Goal: Communication & Community: Answer question/provide support

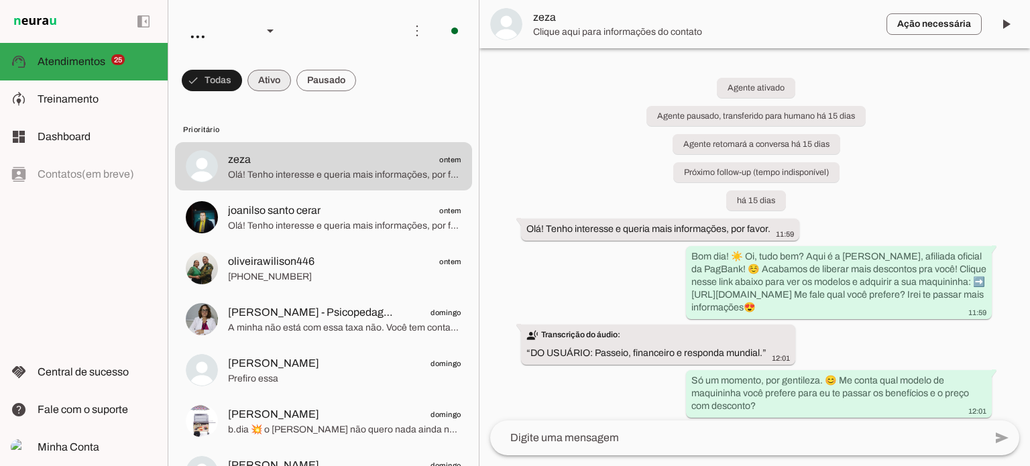
click at [273, 79] on span at bounding box center [270, 80] width 44 height 32
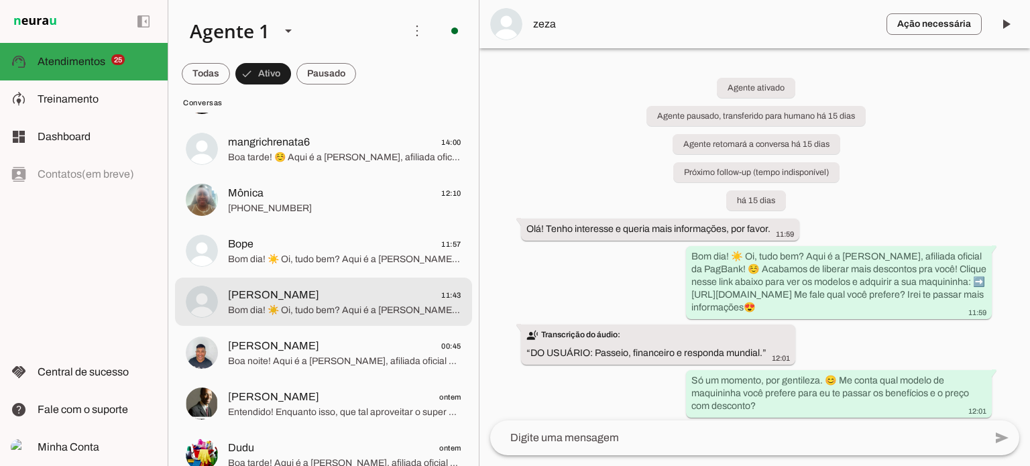
scroll to position [134, 0]
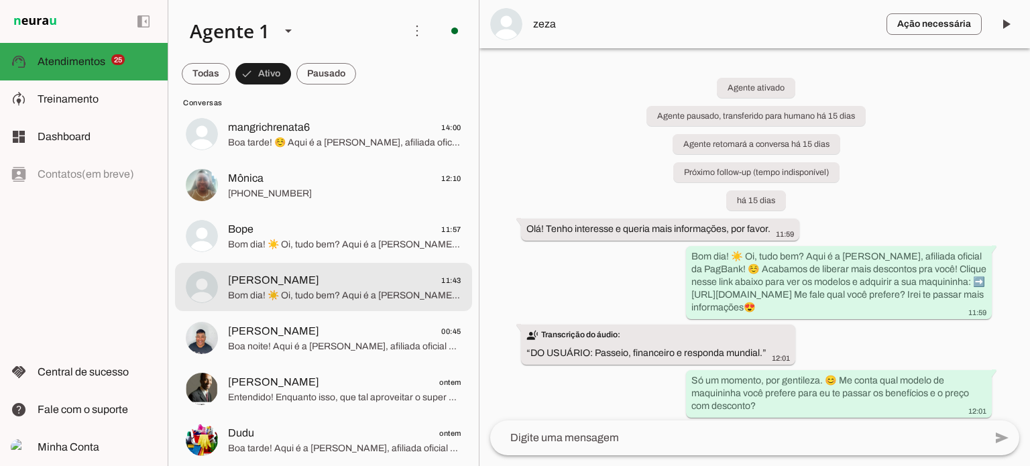
click at [362, 287] on span "[PERSON_NAME] 11:43" at bounding box center [344, 280] width 233 height 17
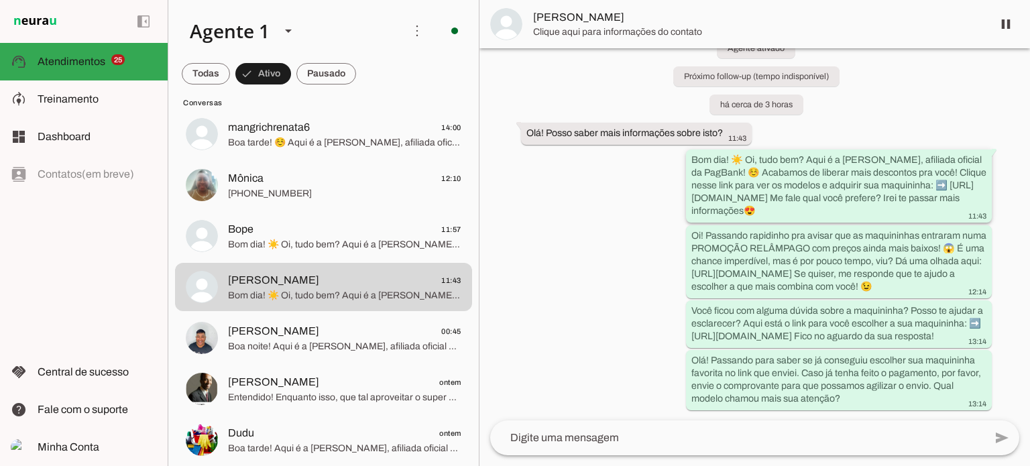
scroll to position [78, 0]
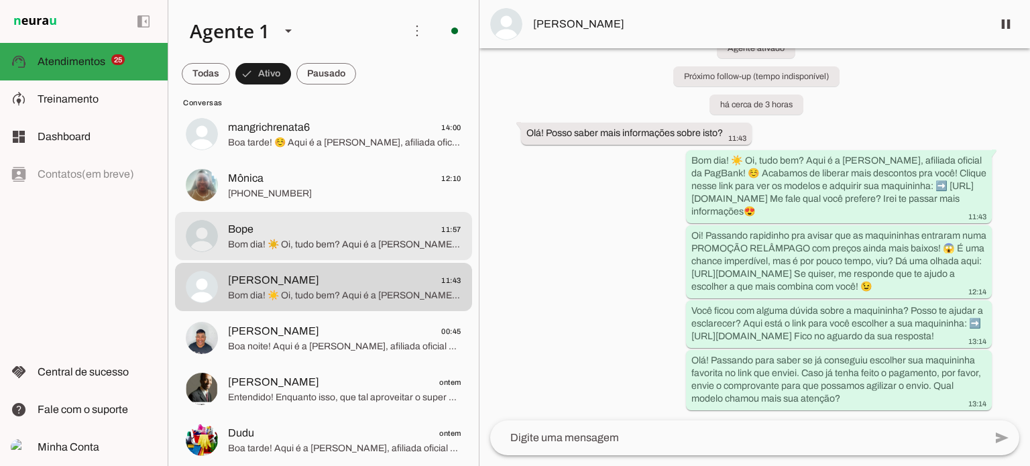
click at [337, 246] on span "Bom dia! ☀️ Oi, tudo bem? Aqui é a [PERSON_NAME], afiliada oficial da PagBank! …" at bounding box center [344, 244] width 233 height 13
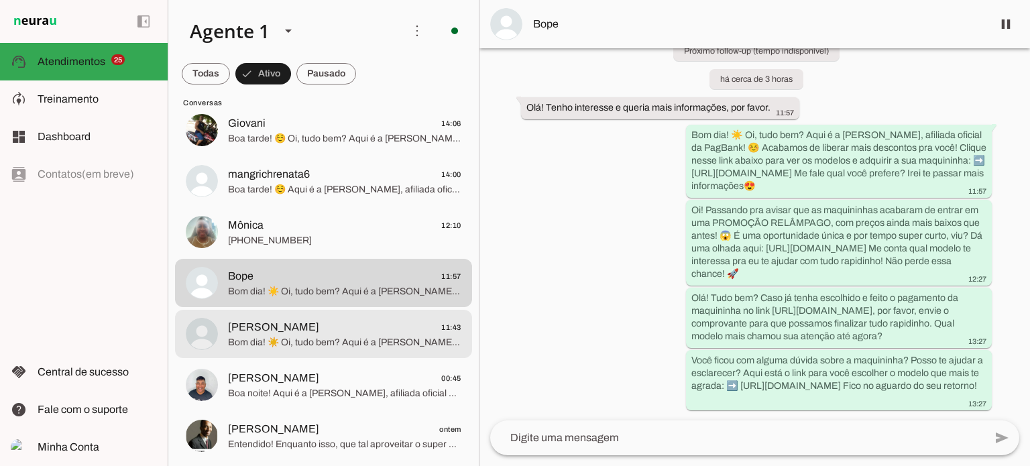
scroll to position [67, 0]
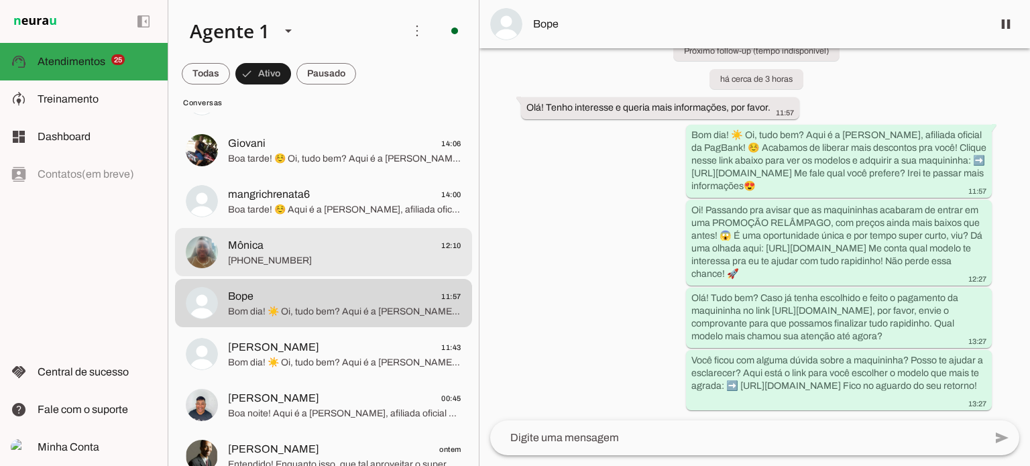
click at [324, 252] on span "Mônica 12:10" at bounding box center [344, 245] width 233 height 17
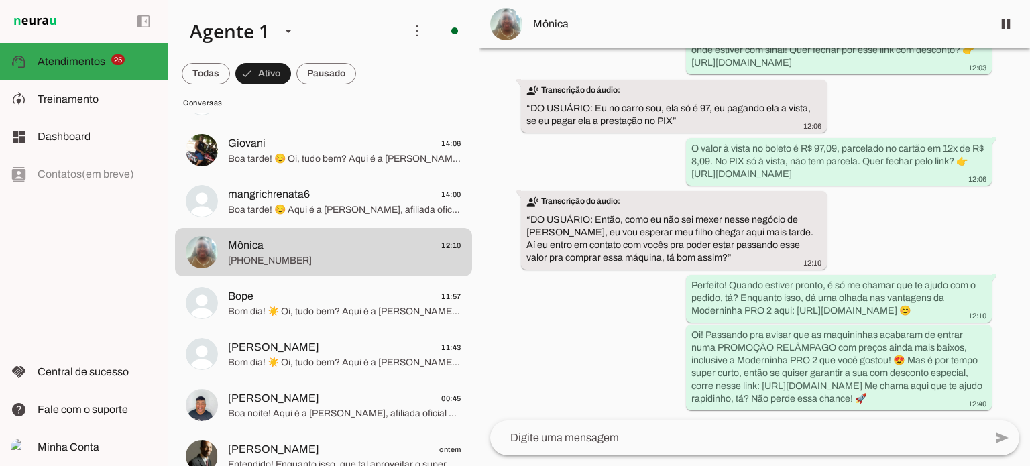
scroll to position [898, 0]
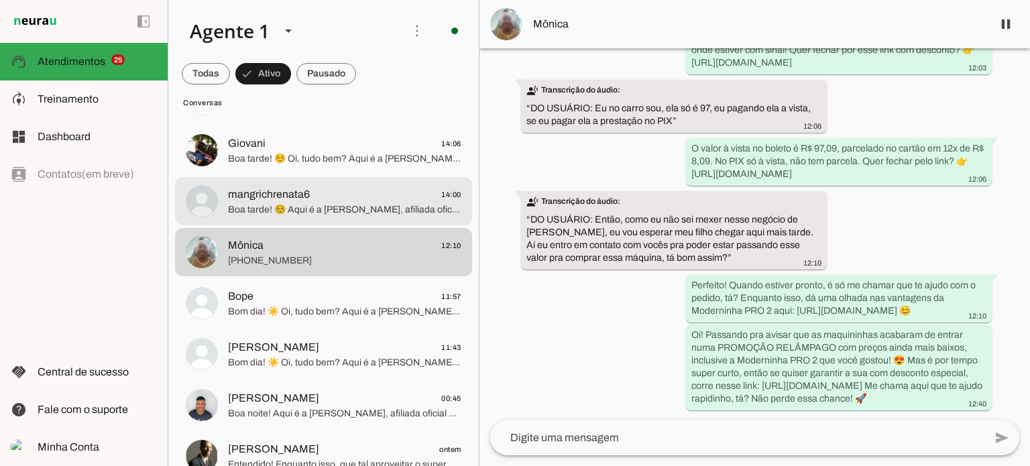
click at [329, 199] on span "mangrichrenata6 14:00" at bounding box center [344, 194] width 233 height 17
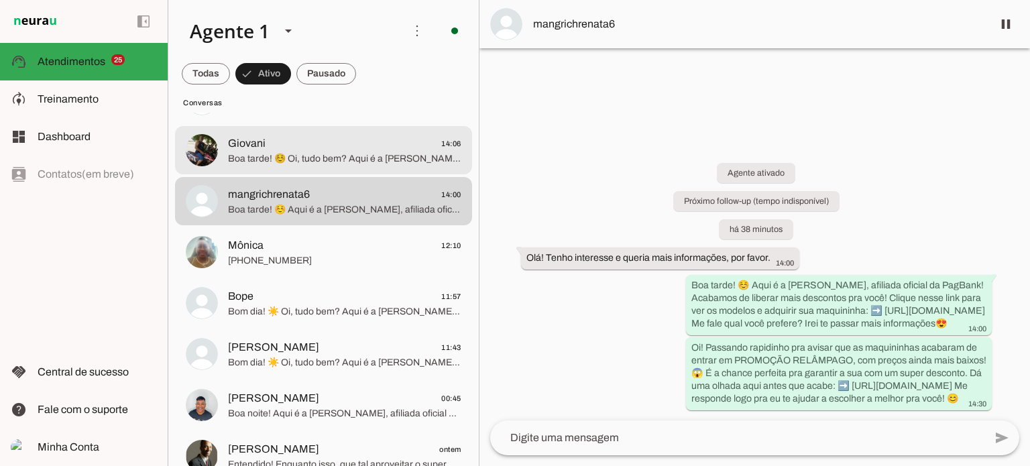
click at [359, 148] on span "Giovani 14:06" at bounding box center [344, 143] width 233 height 17
